Goal: Task Accomplishment & Management: Complete application form

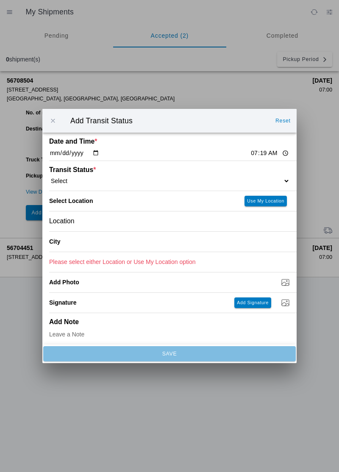
click at [266, 179] on select "Select Arrive at Drop Off Arrive at Pickup Break Start Break Stop Depart Drop O…" at bounding box center [169, 181] width 241 height 8
select select "DPTPULOC"
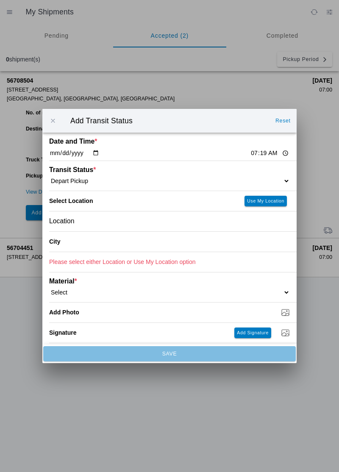
click at [0, 0] on slot "Use My Location" at bounding box center [0, 0] width 0 height 0
type input "[GEOGRAPHIC_DATA]"
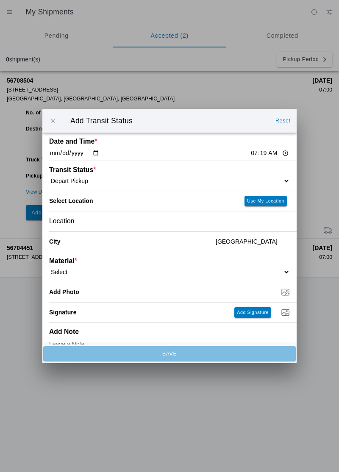
click at [86, 269] on select "Select 1" x 3" Rock 1" x 4" Rock 2" x 4" Rock Asphalt Cold Patch Backfill Spec …" at bounding box center [169, 272] width 241 height 8
select select "708651"
click at [260, 296] on input "Dump / Quarry Tag *" at bounding box center [172, 291] width 247 height 9
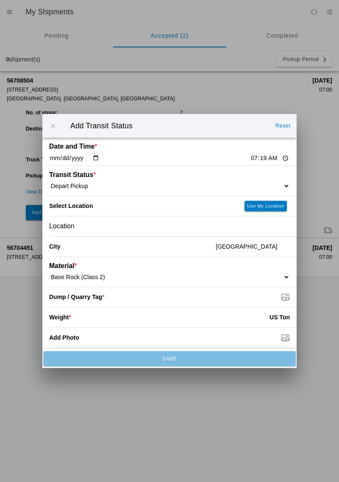
type input "C:\fakepath\1757513988295250035875364094051.jpg"
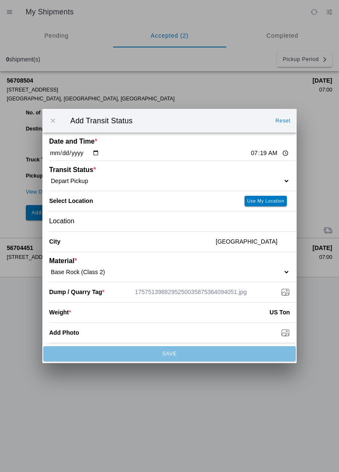
click at [187, 321] on div "Weight * US Ton" at bounding box center [169, 312] width 241 height 20
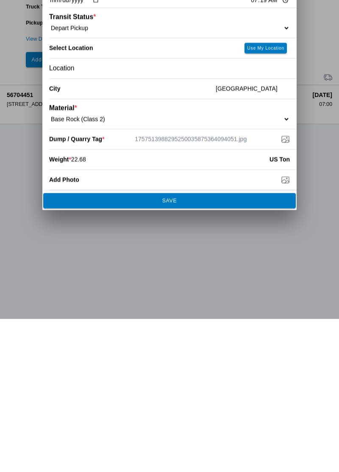
type input "22.68"
click at [180, 350] on button "SAVE" at bounding box center [169, 353] width 252 height 15
